Goal: Task Accomplishment & Management: Use online tool/utility

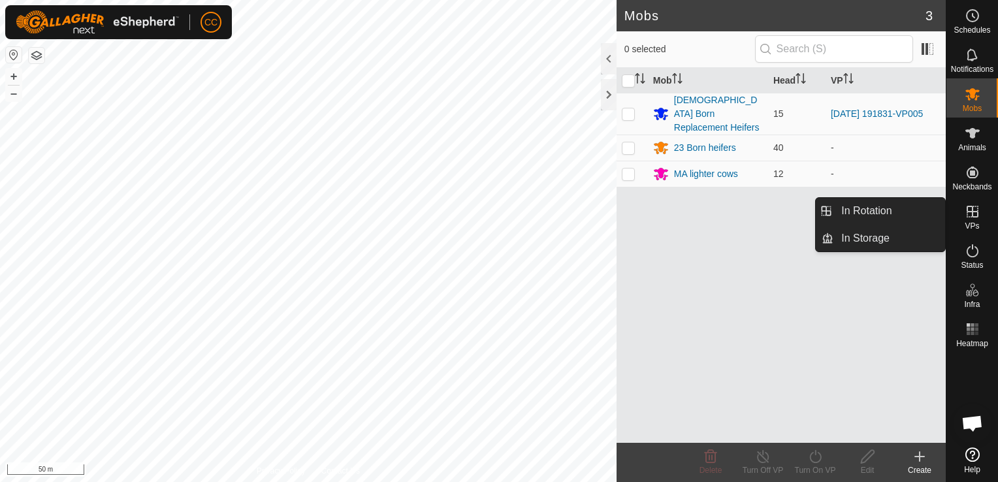
click at [972, 215] on icon at bounding box center [973, 212] width 12 height 12
click at [904, 205] on link "In Rotation" at bounding box center [890, 211] width 112 height 26
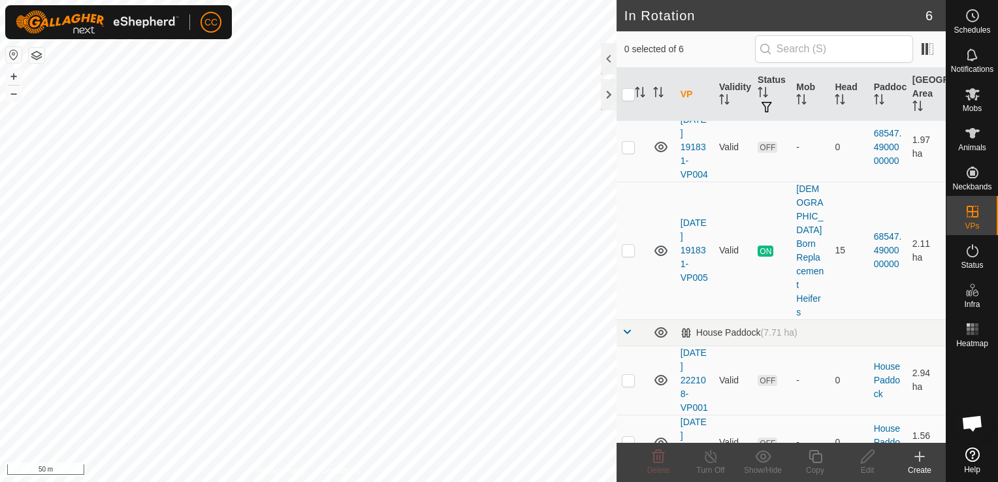
scroll to position [181, 0]
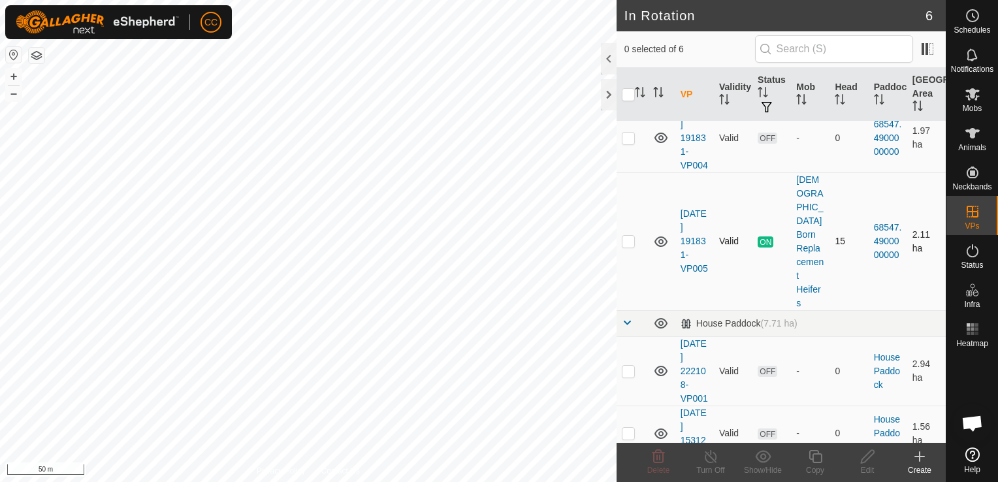
click at [629, 246] on p-checkbox at bounding box center [628, 241] width 13 height 10
checkbox input "true"
click at [815, 461] on icon at bounding box center [816, 457] width 16 height 16
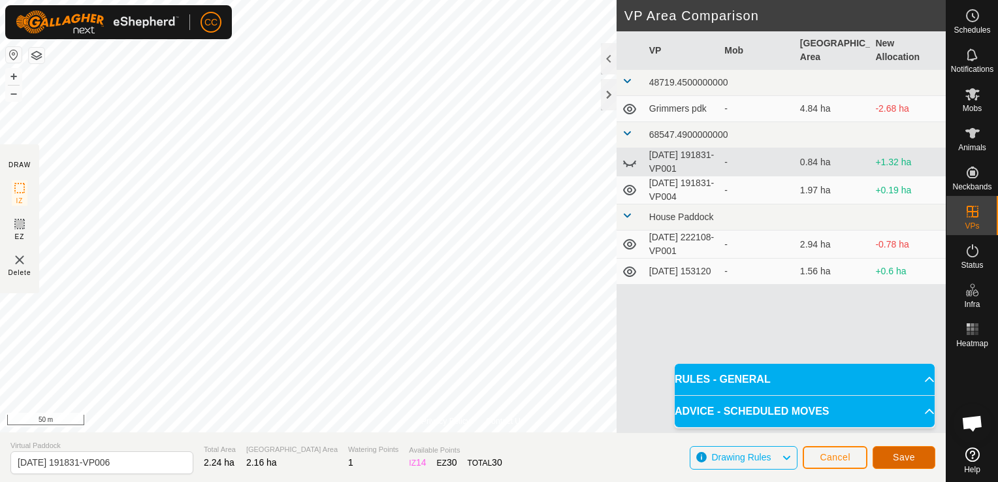
click at [889, 459] on button "Save" at bounding box center [904, 457] width 63 height 23
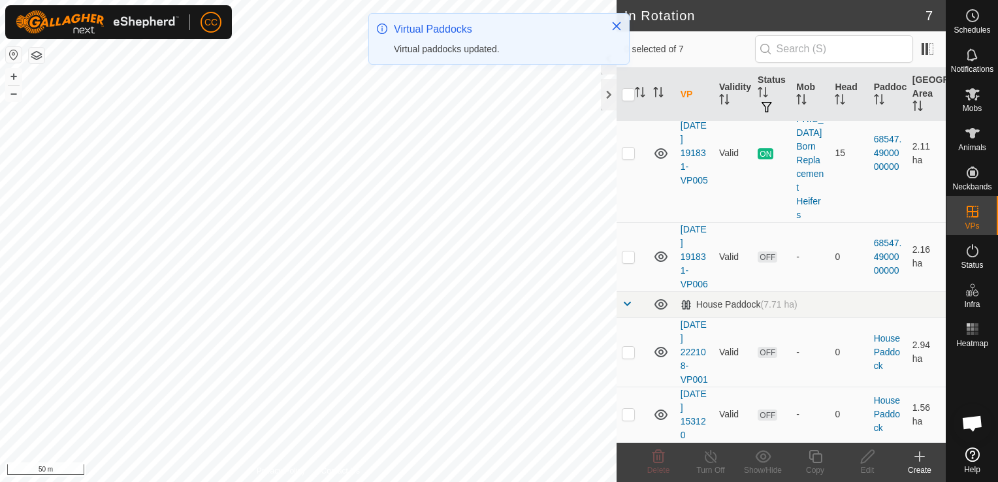
scroll to position [281, 0]
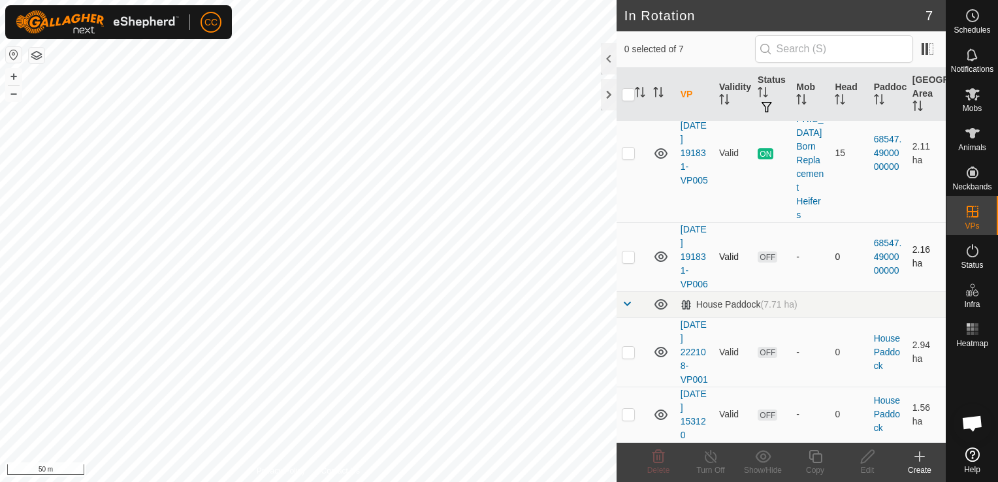
click at [630, 252] on p-checkbox at bounding box center [628, 257] width 13 height 10
click at [630, 255] on p-checkbox at bounding box center [628, 257] width 13 height 10
checkbox input "false"
click at [970, 95] on icon at bounding box center [973, 94] width 14 height 12
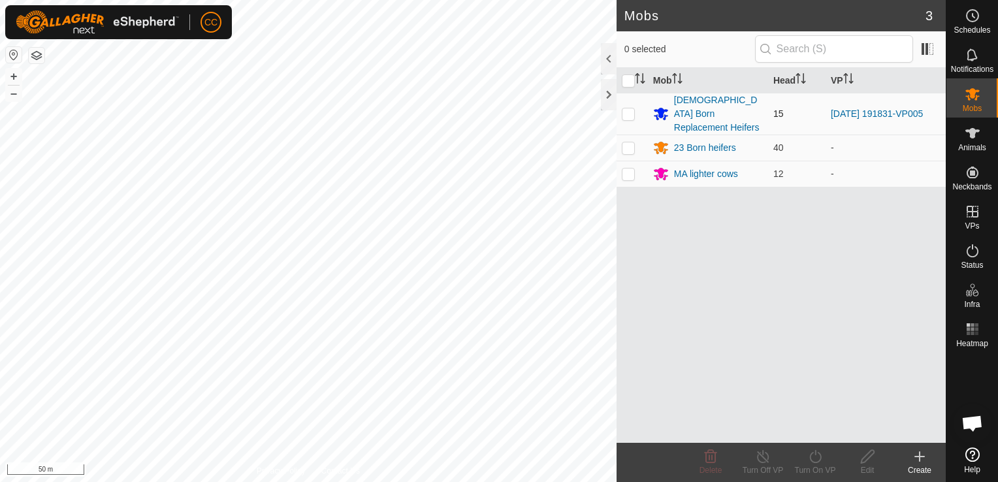
click at [629, 108] on p-checkbox at bounding box center [628, 113] width 13 height 10
checkbox input "true"
click at [810, 459] on icon at bounding box center [815, 456] width 12 height 13
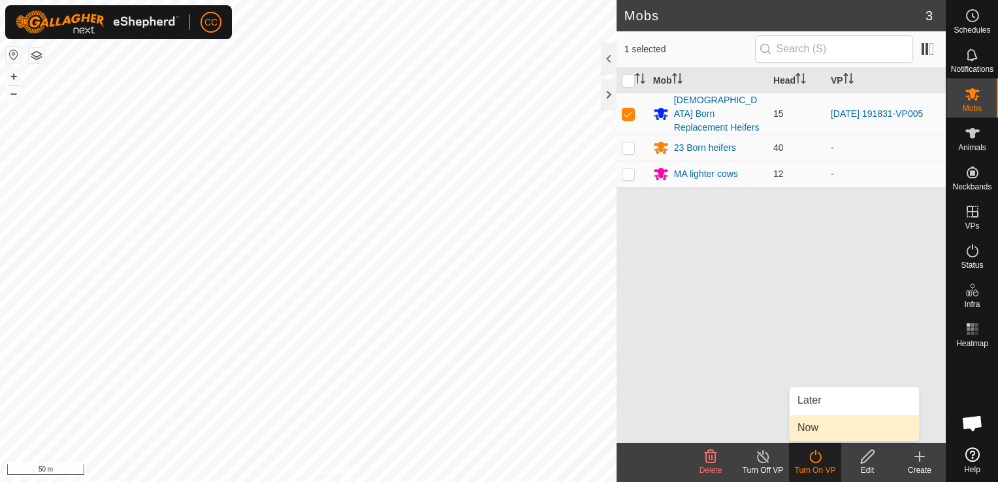
click at [803, 424] on link "Now" at bounding box center [854, 428] width 129 height 26
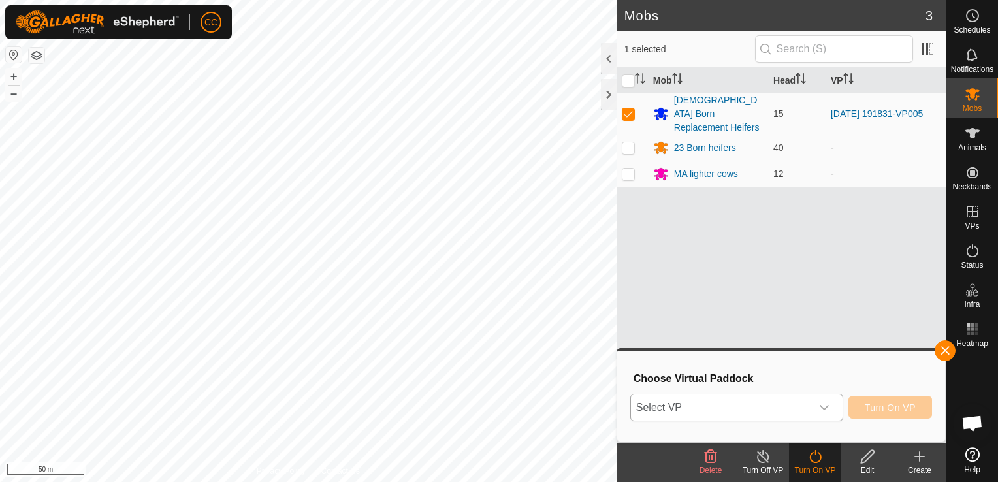
click at [826, 410] on icon "dropdown trigger" at bounding box center [824, 407] width 10 height 10
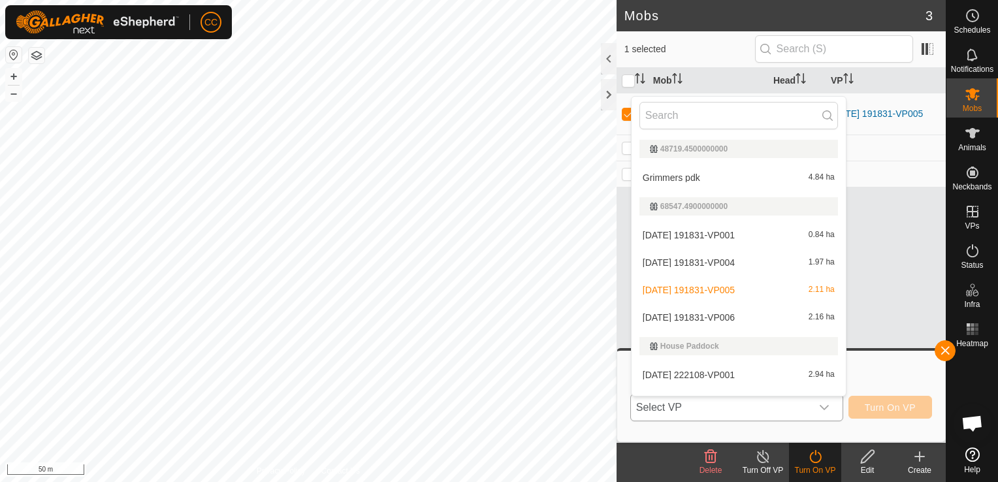
scroll to position [20, 0]
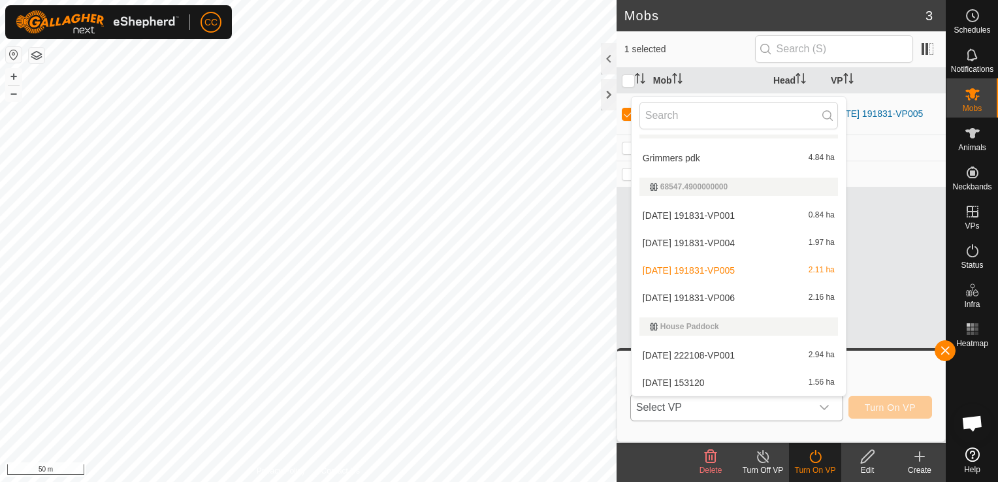
click at [747, 297] on li "[DATE] 191831-VP006 2.16 ha" at bounding box center [739, 298] width 214 height 26
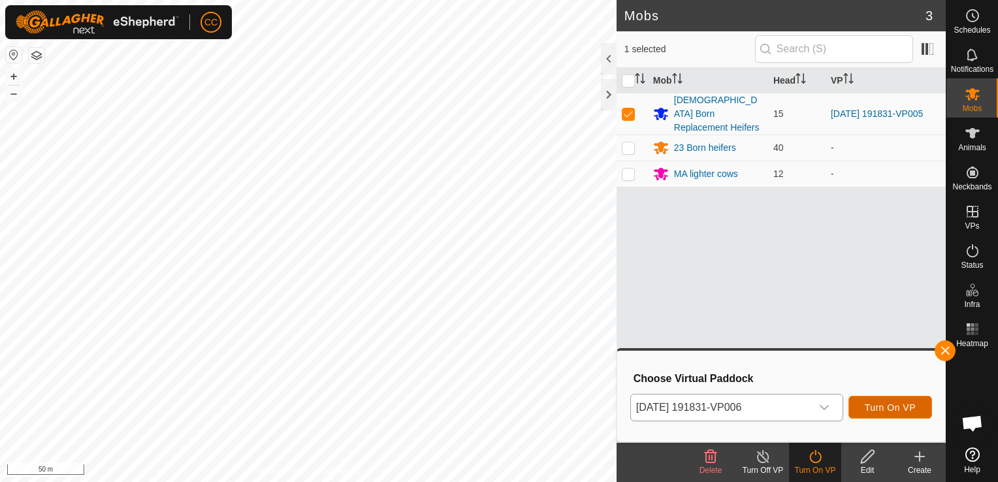
click at [887, 406] on span "Turn On VP" at bounding box center [890, 407] width 51 height 10
